Goal: Task Accomplishment & Management: Manage account settings

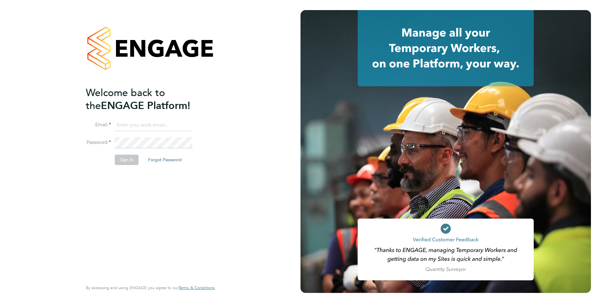
type input "[EMAIL_ADDRESS][PERSON_NAME][DOMAIN_NAME]"
click at [128, 159] on button "Sign In" at bounding box center [127, 159] width 24 height 10
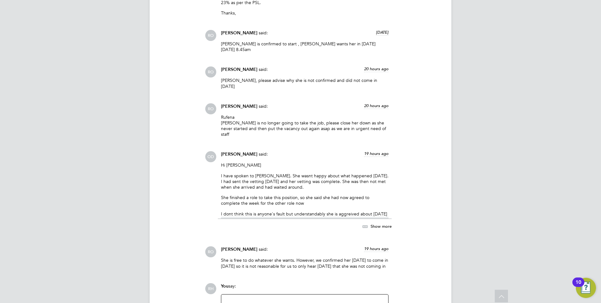
scroll to position [989, 0]
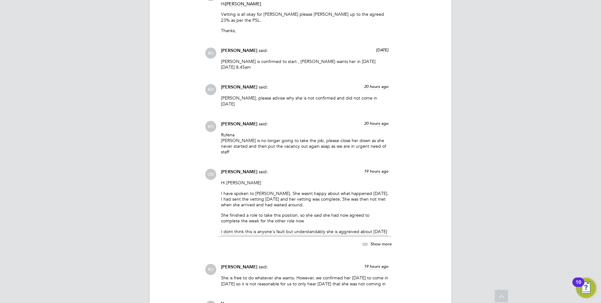
click at [376, 241] on span "Show more" at bounding box center [381, 243] width 21 height 5
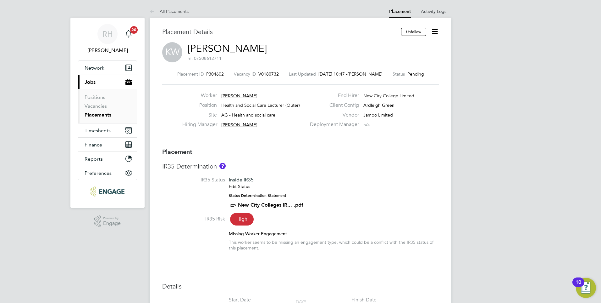
click at [434, 32] on icon at bounding box center [435, 32] width 8 height 8
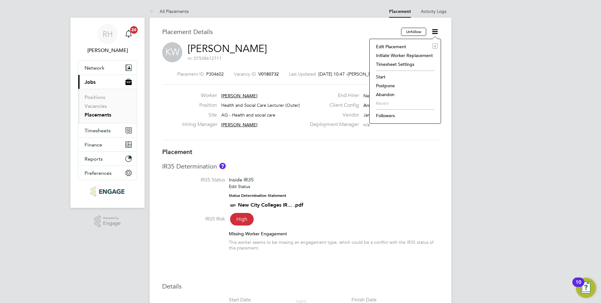
click at [382, 93] on li "Abandon" at bounding box center [405, 94] width 65 height 9
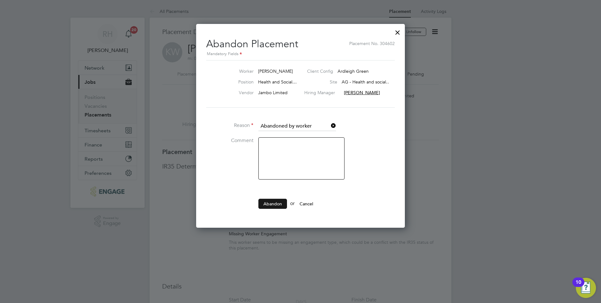
click at [276, 206] on button "Abandon" at bounding box center [272, 203] width 29 height 10
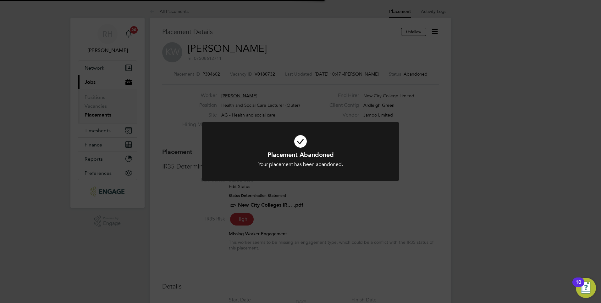
click at [392, 191] on div "Placement Abandoned Your placement has been abandoned. Cancel Okay" at bounding box center [300, 151] width 601 height 303
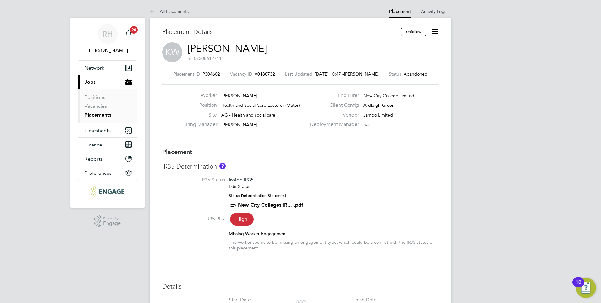
click at [264, 75] on span "V0180732" at bounding box center [265, 74] width 20 height 6
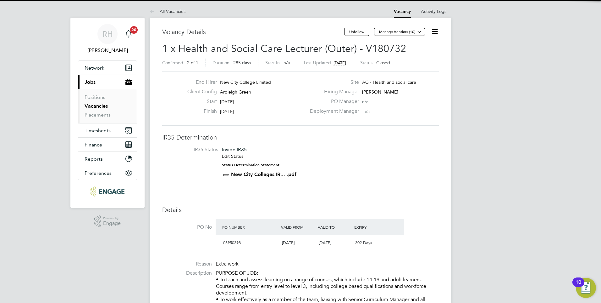
click at [435, 33] on icon at bounding box center [435, 32] width 8 height 8
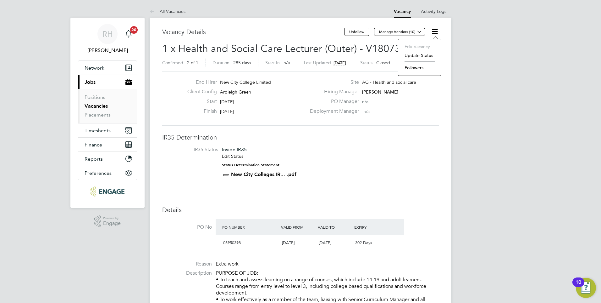
click at [420, 54] on li "Update Status" at bounding box center [420, 55] width 36 height 9
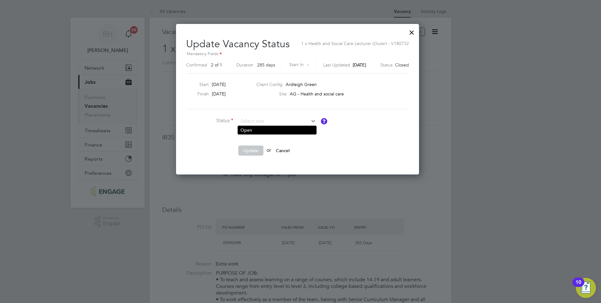
click at [277, 129] on li "Open" at bounding box center [277, 130] width 78 height 8
type input "Open"
click at [258, 153] on button "Update" at bounding box center [250, 150] width 25 height 10
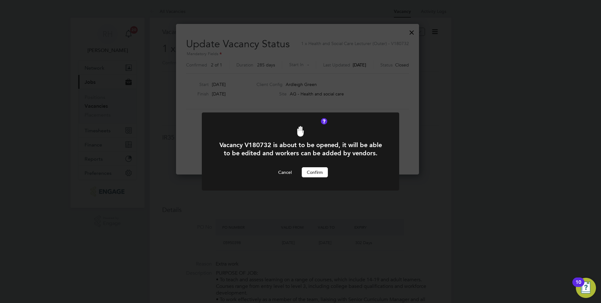
click at [318, 172] on button "Confirm" at bounding box center [315, 172] width 26 height 10
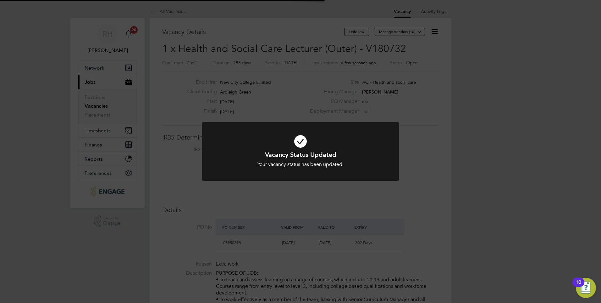
click at [312, 186] on div "Vacancy Status Updated Your vacancy status has been updated. Cancel Okay" at bounding box center [300, 155] width 197 height 66
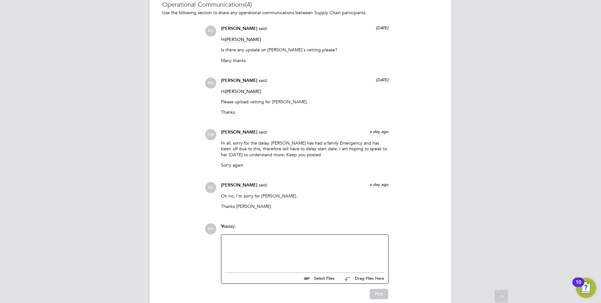
scroll to position [575, 0]
